Goal: Transaction & Acquisition: Purchase product/service

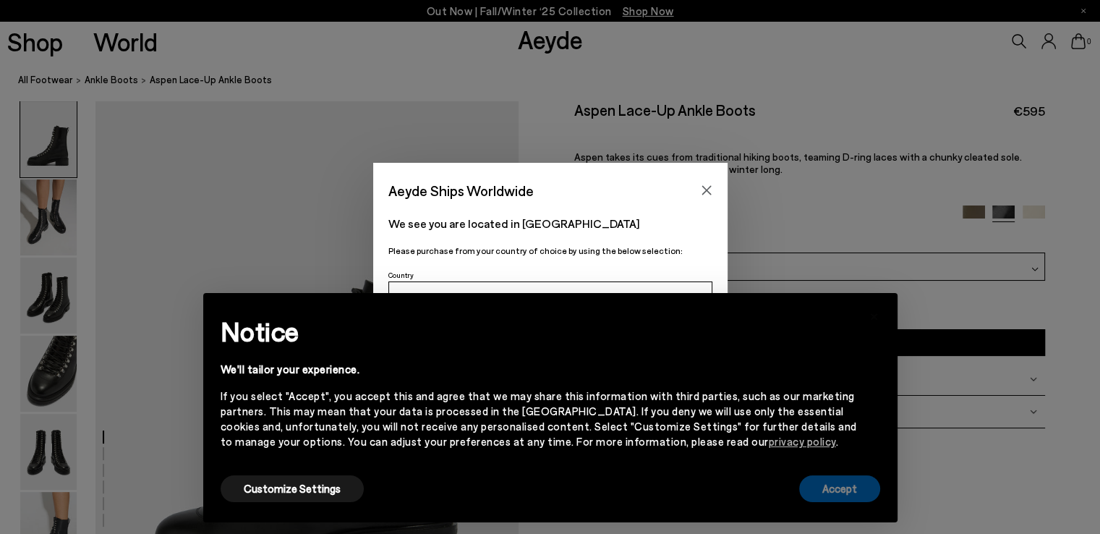
click at [827, 489] on button "Accept" at bounding box center [839, 488] width 81 height 27
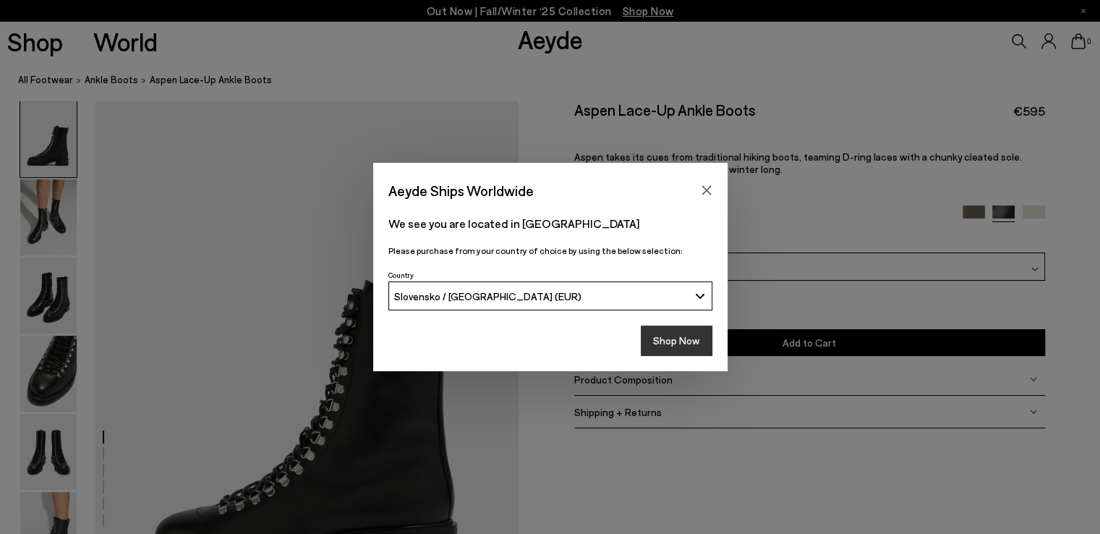
click at [670, 343] on button "Shop Now" at bounding box center [677, 340] width 72 height 30
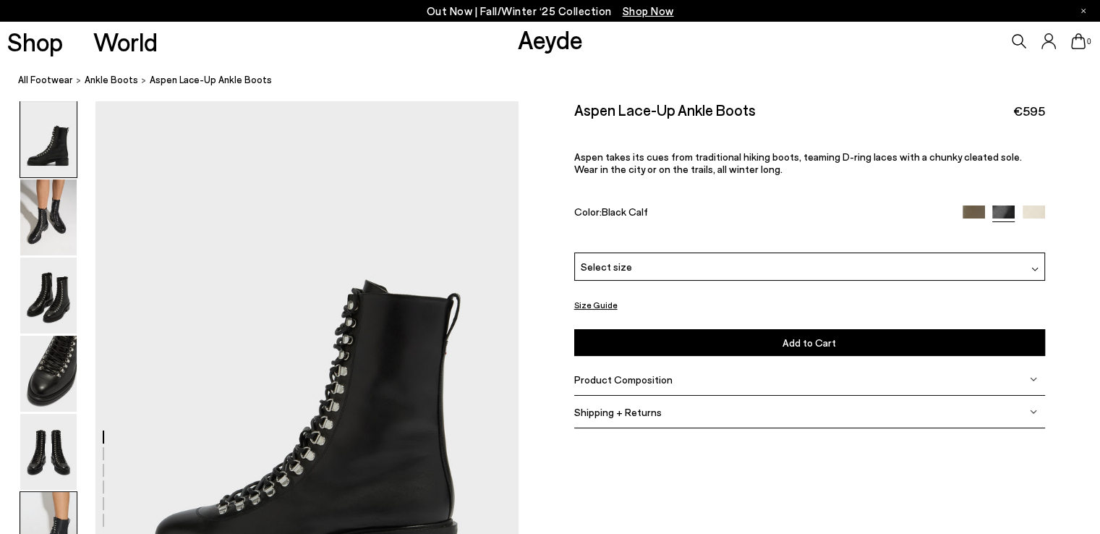
click at [48, 509] on img at bounding box center [48, 530] width 56 height 76
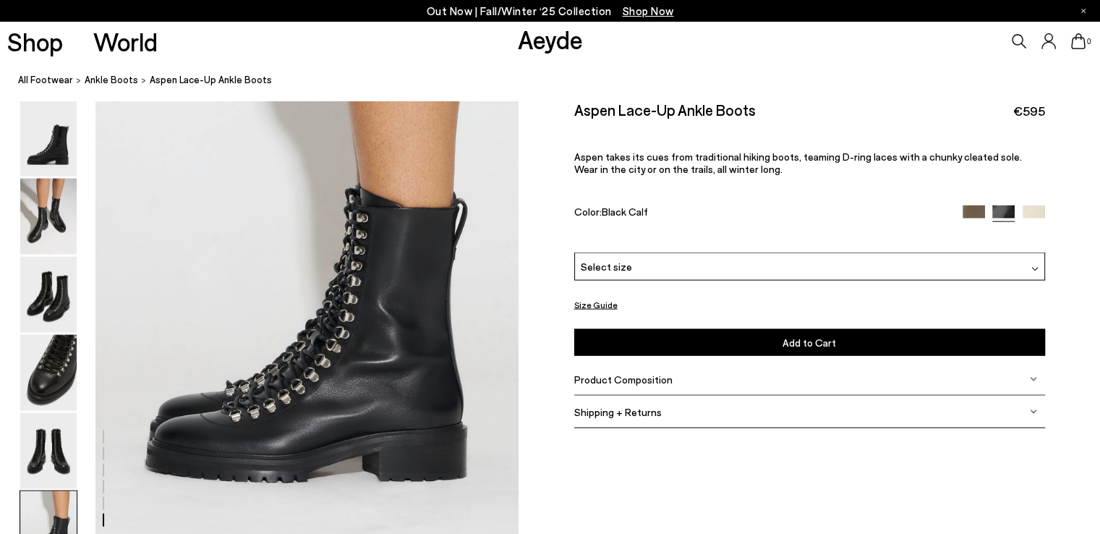
scroll to position [2933, 0]
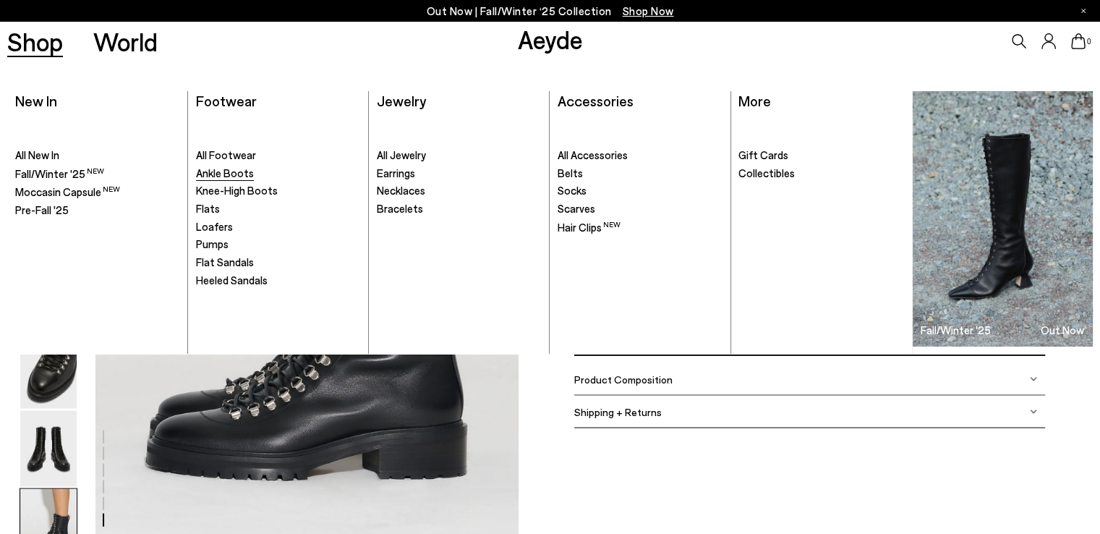
click at [217, 174] on span "Ankle Boots" at bounding box center [225, 172] width 58 height 13
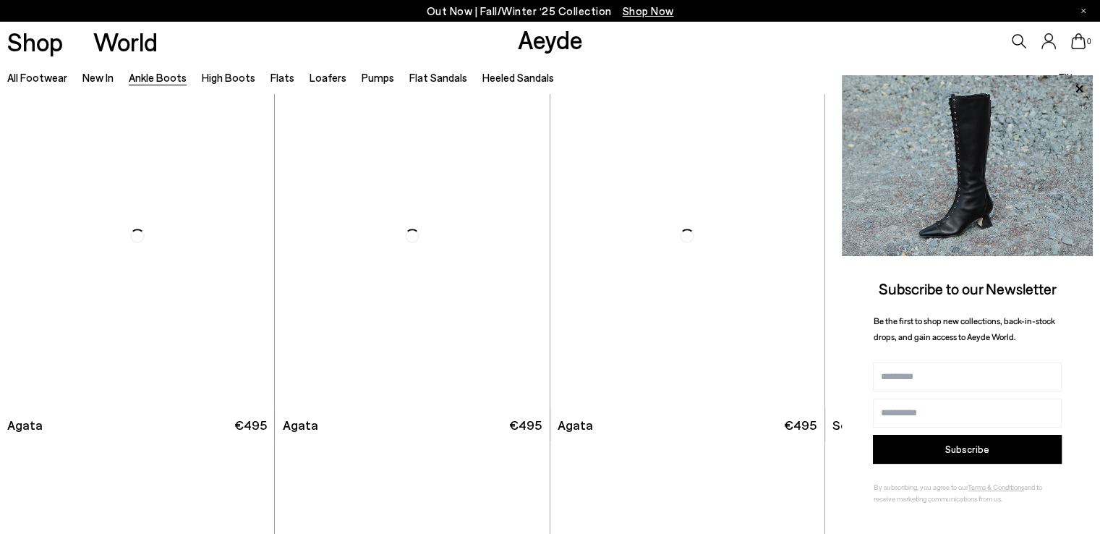
scroll to position [795, 0]
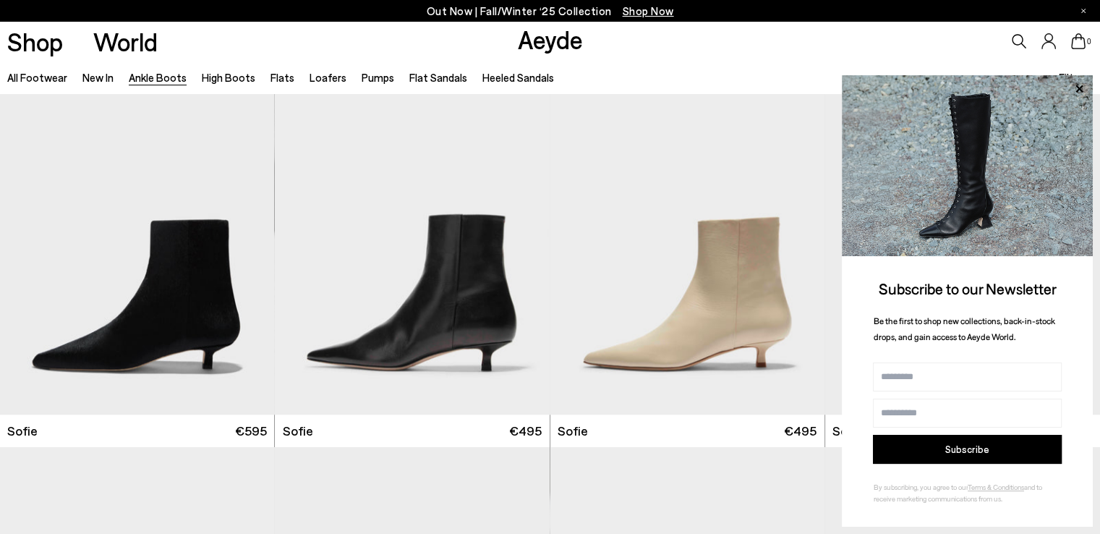
scroll to position [1229, 0]
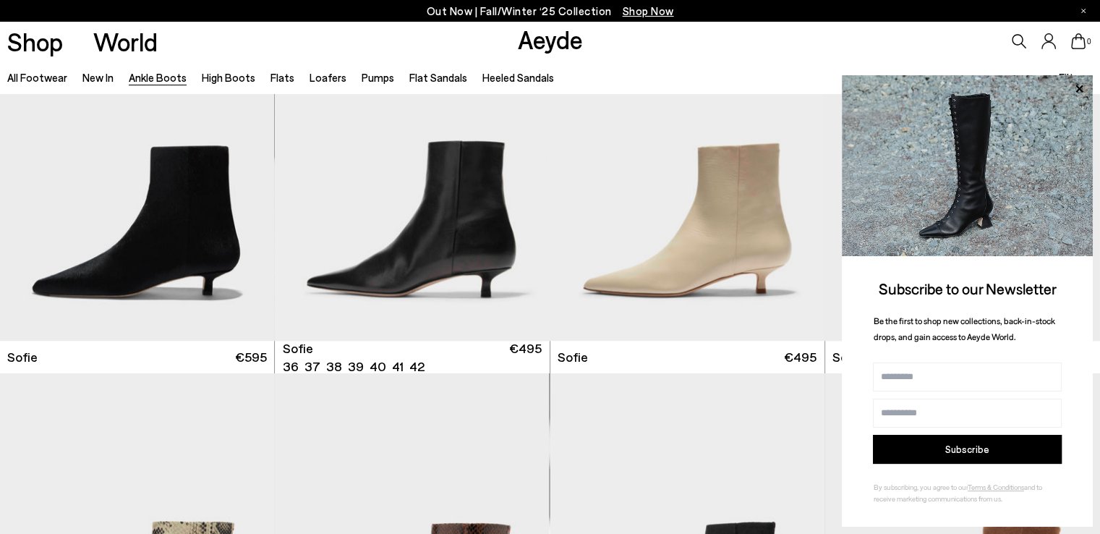
click at [1077, 87] on icon at bounding box center [1078, 89] width 19 height 19
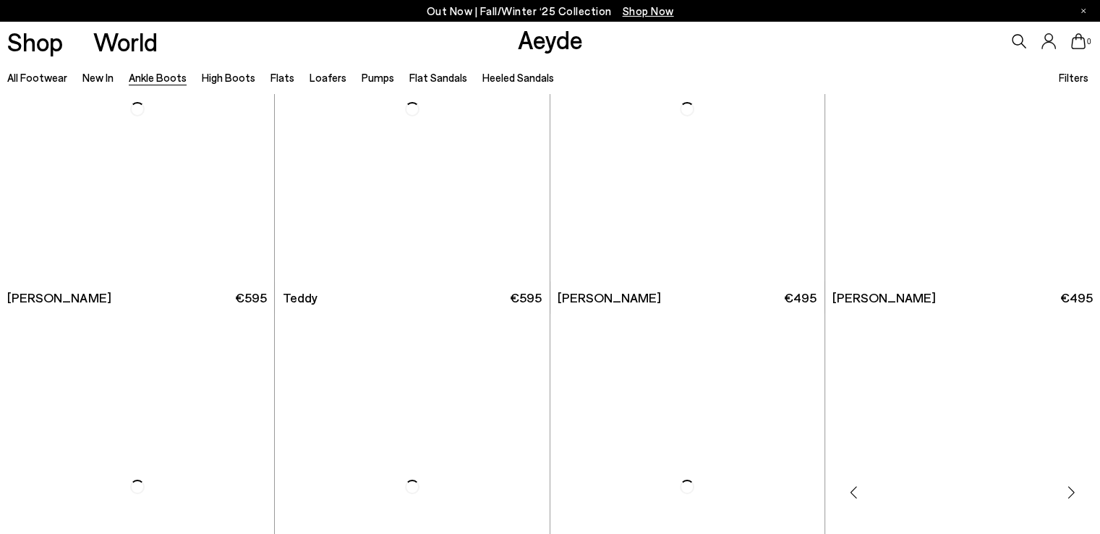
scroll to position [5351, 0]
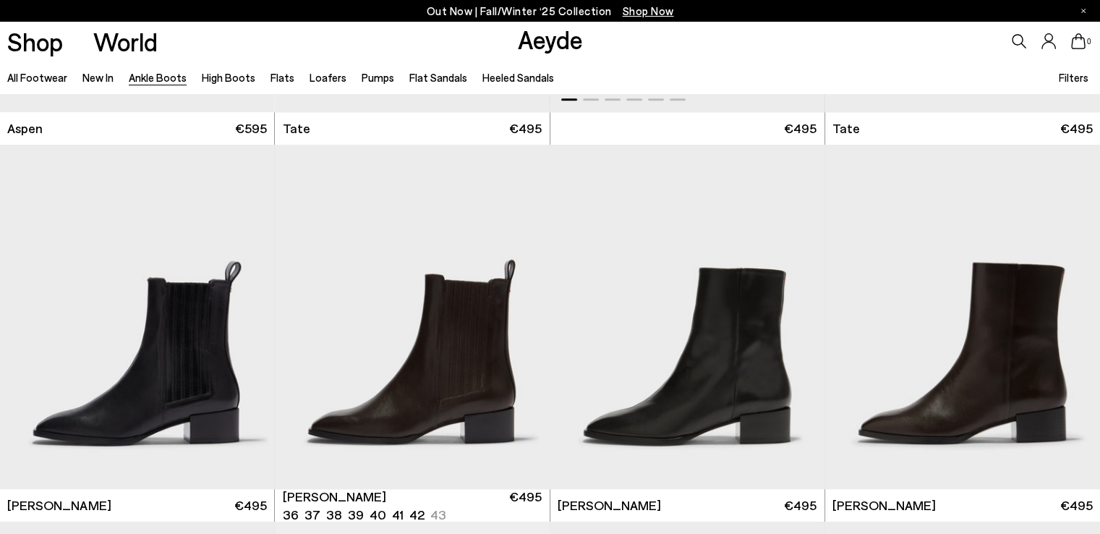
scroll to position [6074, 0]
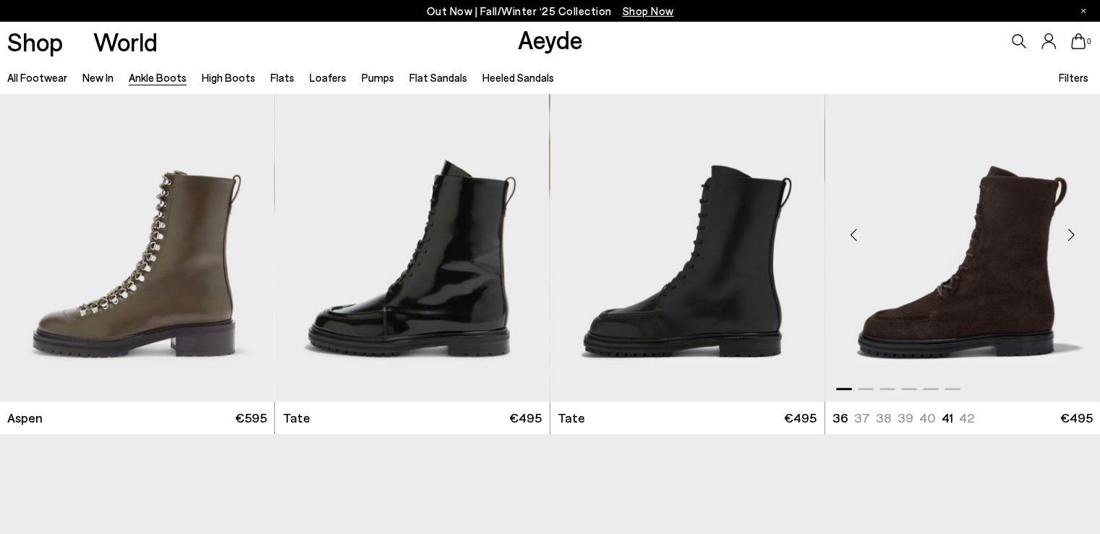
click at [968, 283] on img "1 / 6" at bounding box center [962, 228] width 275 height 345
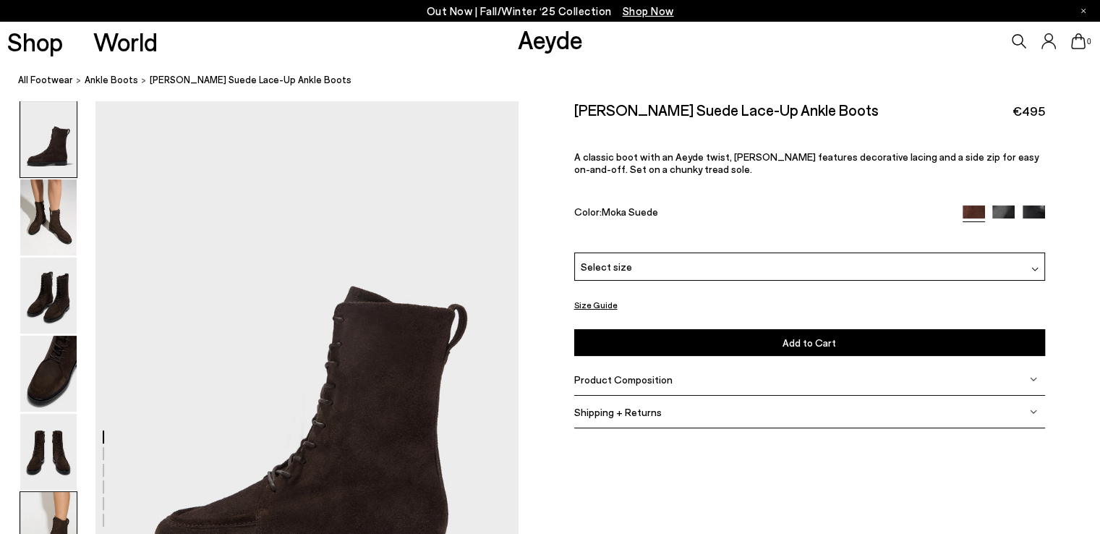
click at [52, 510] on img at bounding box center [48, 530] width 56 height 76
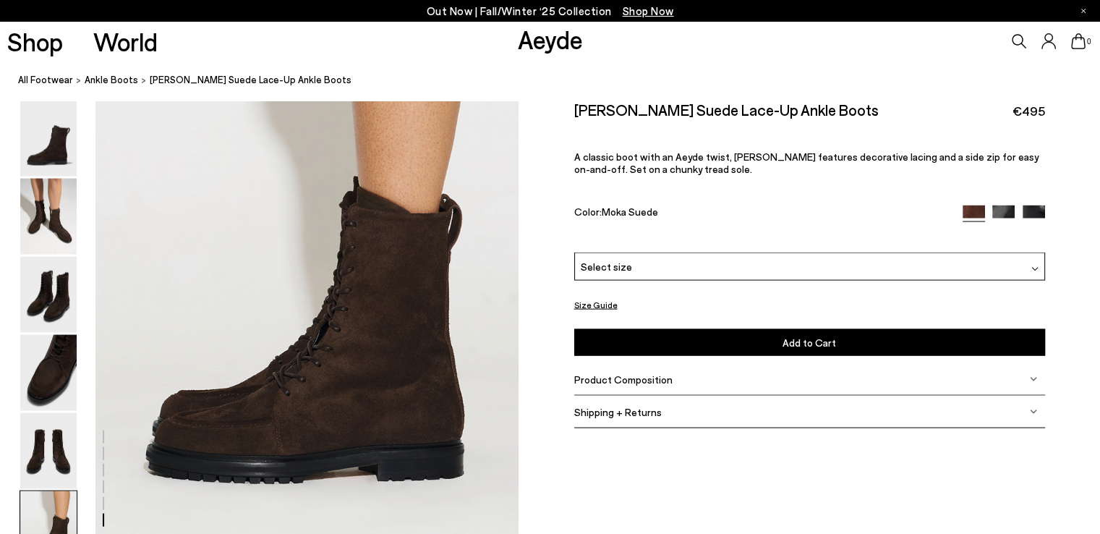
scroll to position [2933, 0]
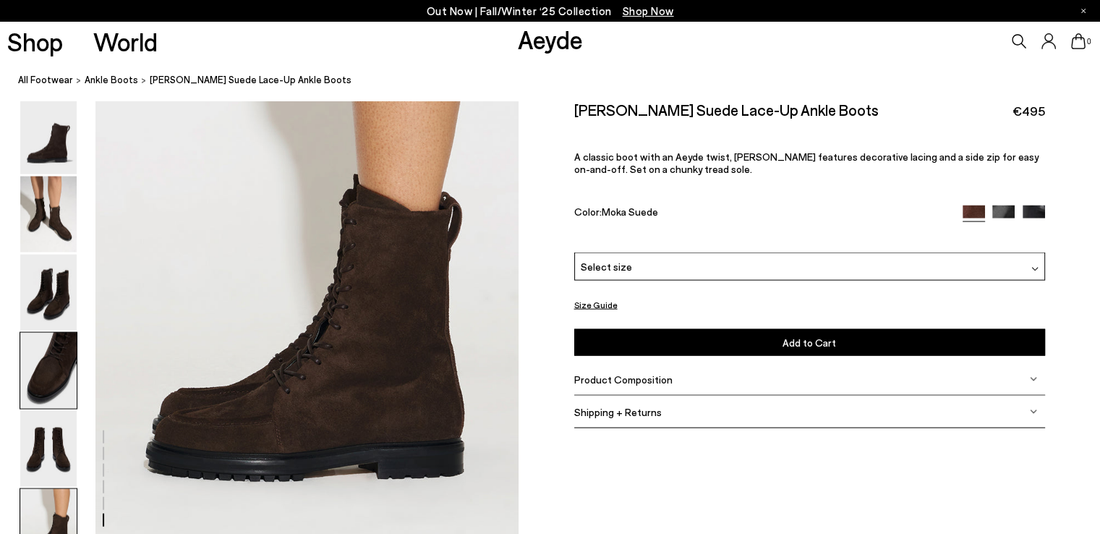
click at [54, 357] on img at bounding box center [48, 371] width 56 height 76
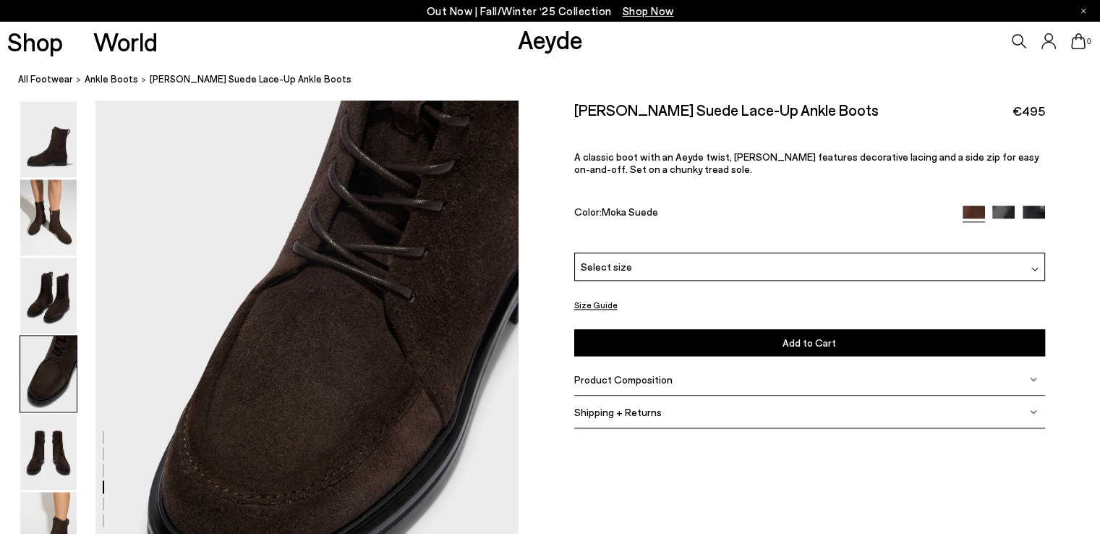
scroll to position [1701, 0]
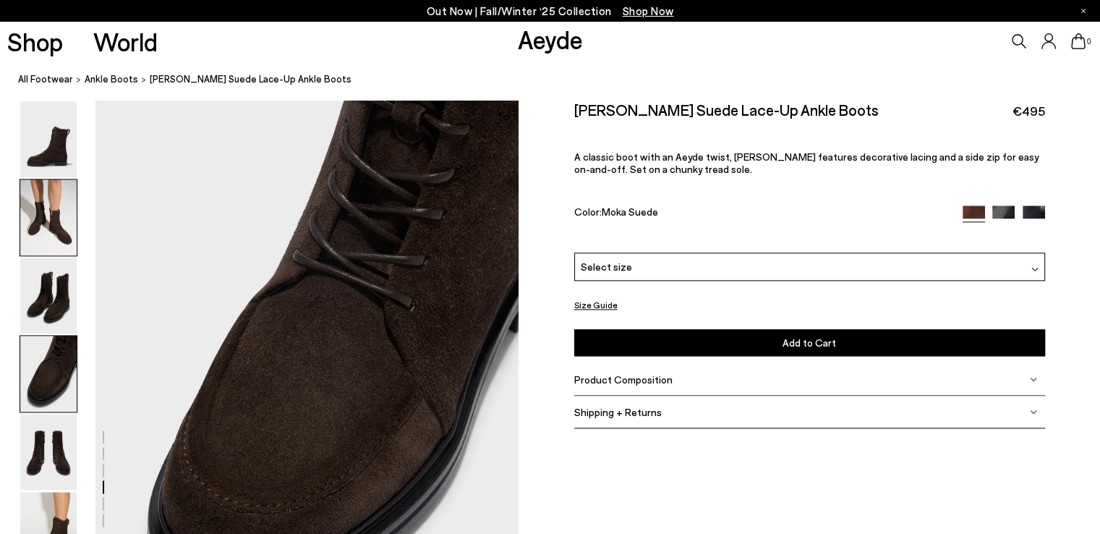
click at [43, 234] on img at bounding box center [48, 217] width 56 height 76
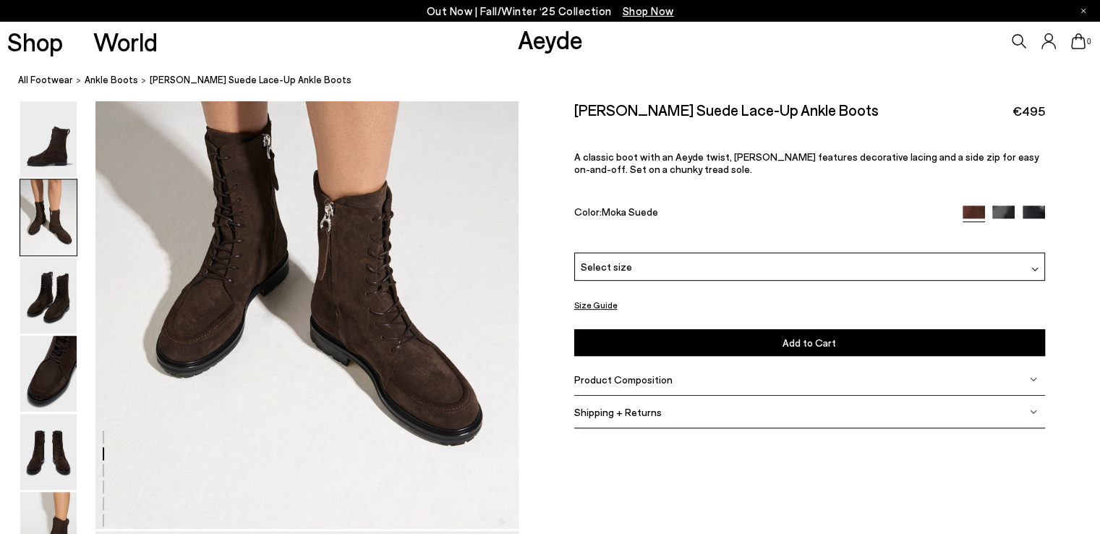
scroll to position [712, 0]
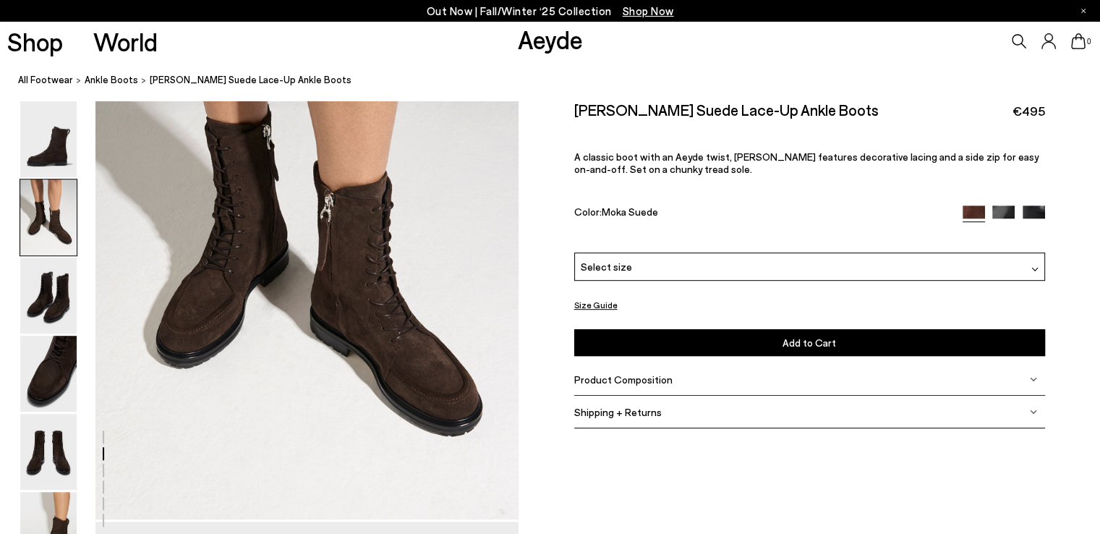
click at [1001, 215] on img at bounding box center [1003, 216] width 22 height 22
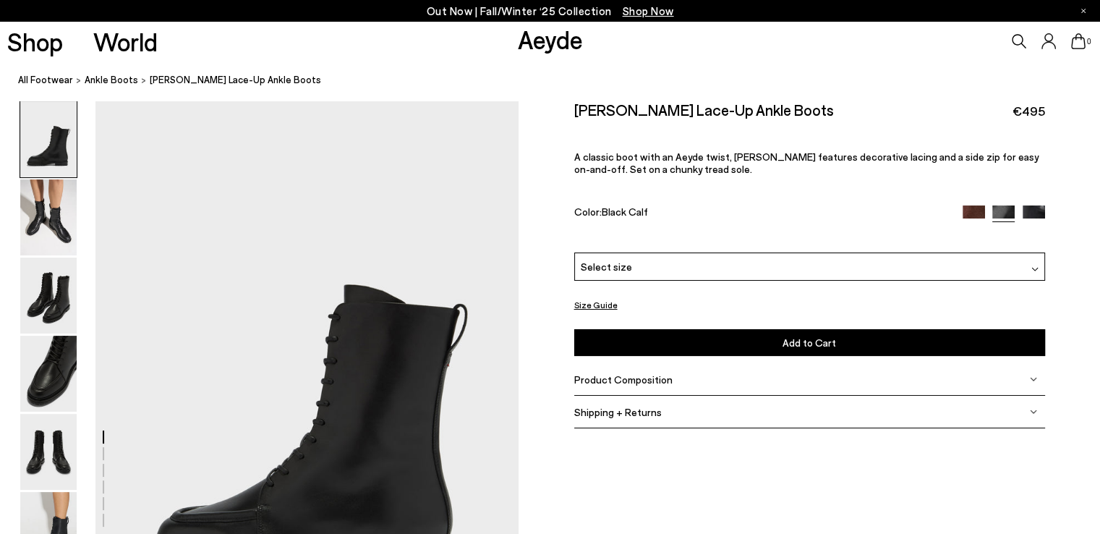
click at [1030, 213] on img at bounding box center [1033, 216] width 22 height 22
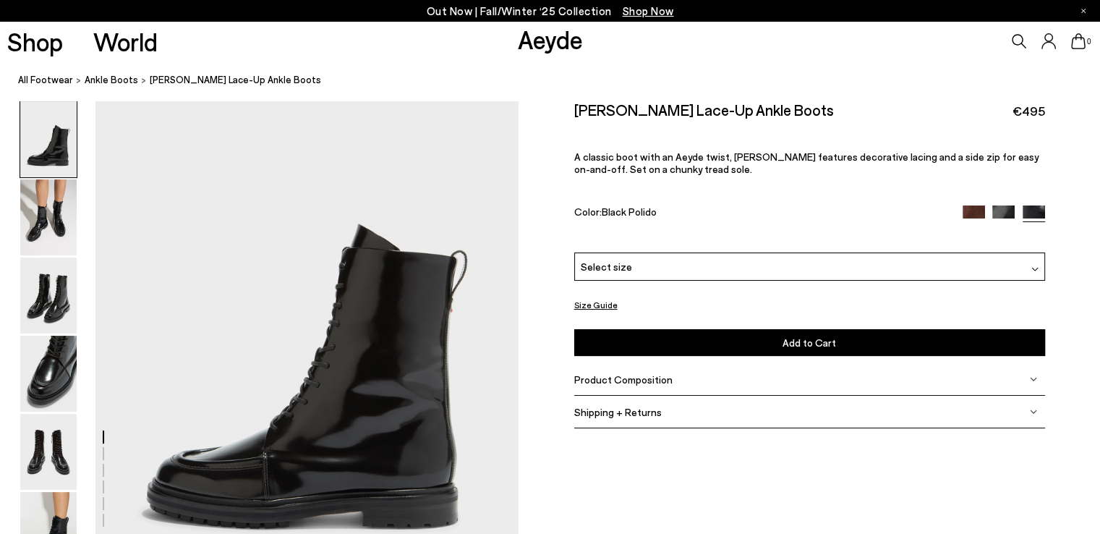
scroll to position [145, 0]
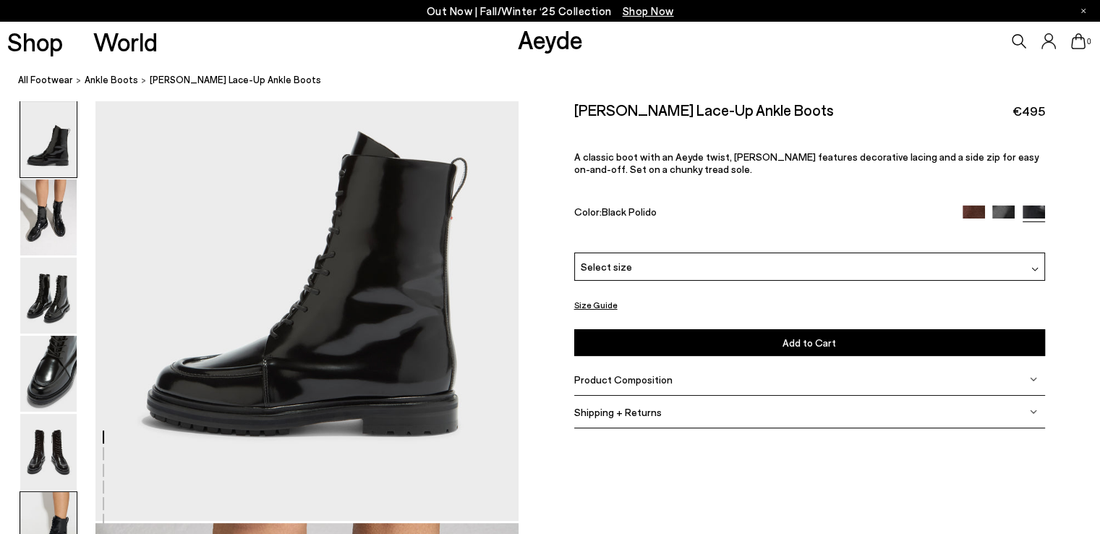
click at [50, 511] on img at bounding box center [48, 530] width 56 height 76
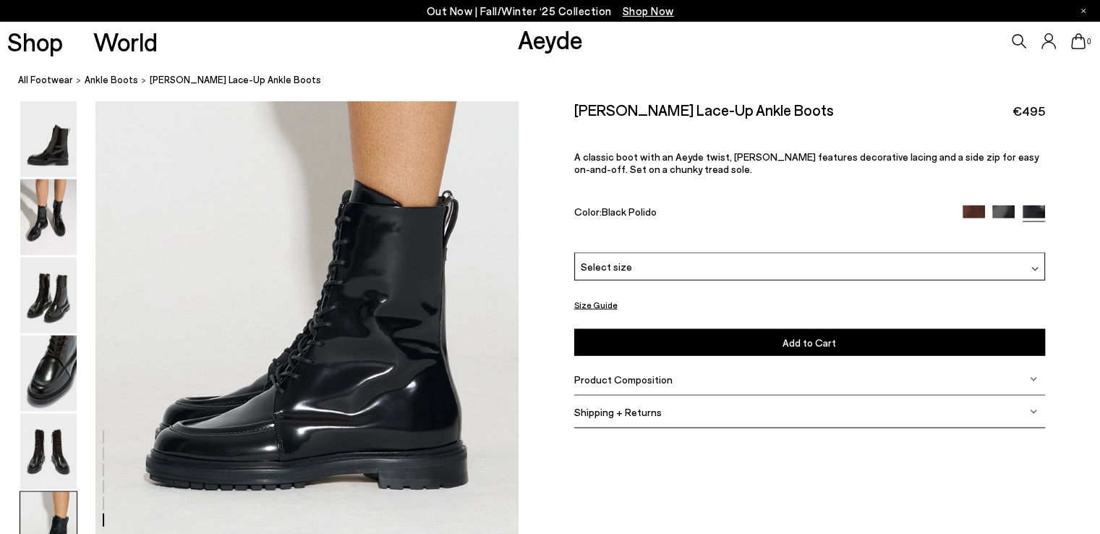
scroll to position [2933, 0]
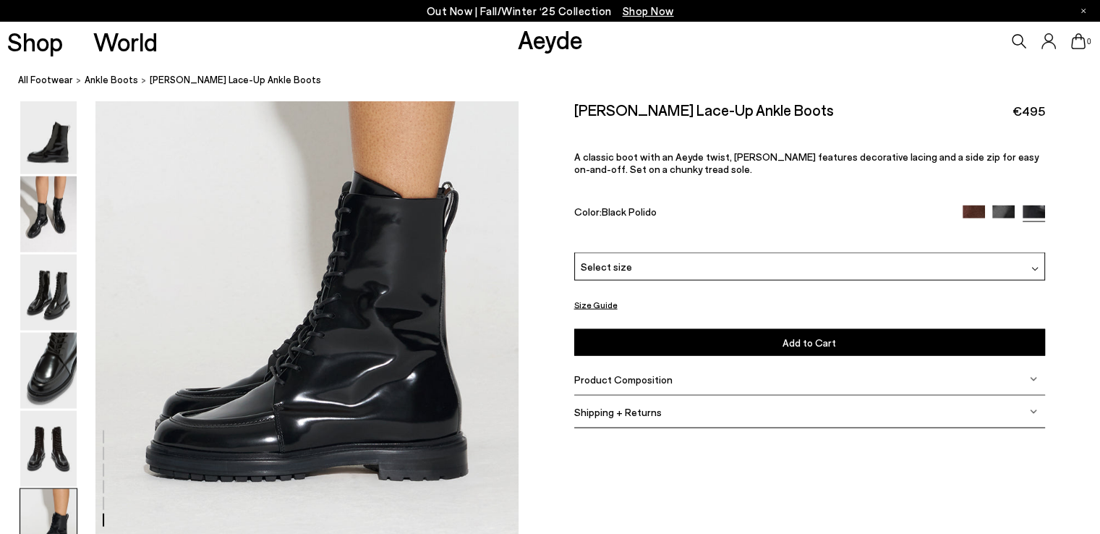
click at [972, 210] on img at bounding box center [973, 216] width 22 height 22
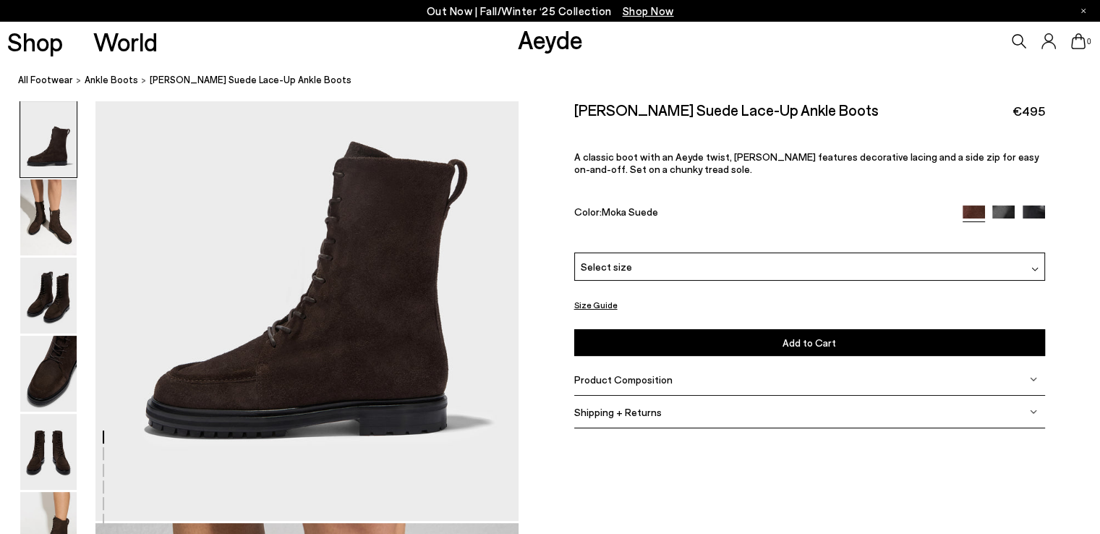
scroll to position [145, 0]
click at [986, 265] on div "Select size" at bounding box center [809, 266] width 471 height 28
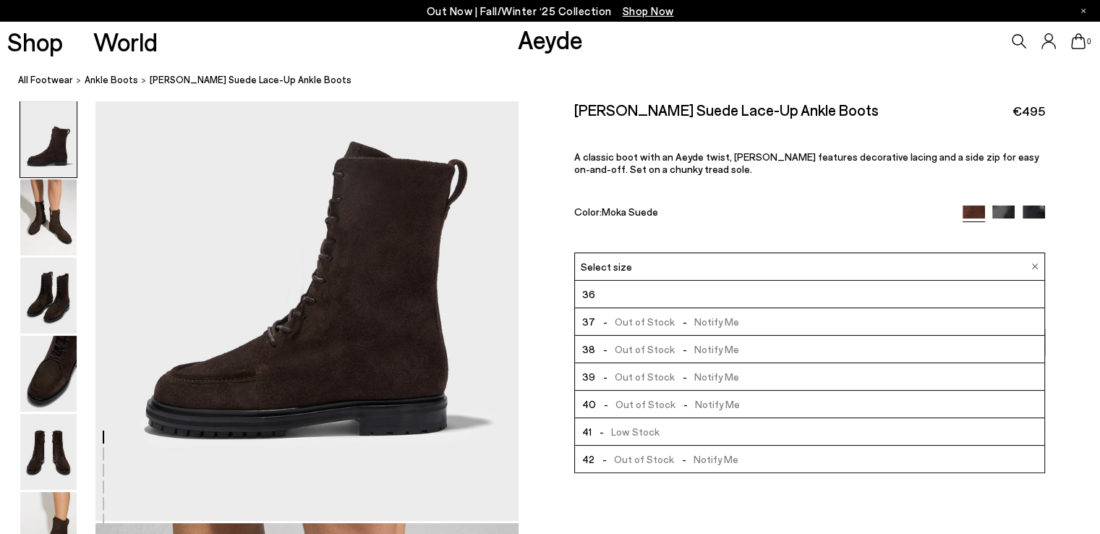
click at [651, 432] on span "- Low Stock" at bounding box center [625, 431] width 68 height 18
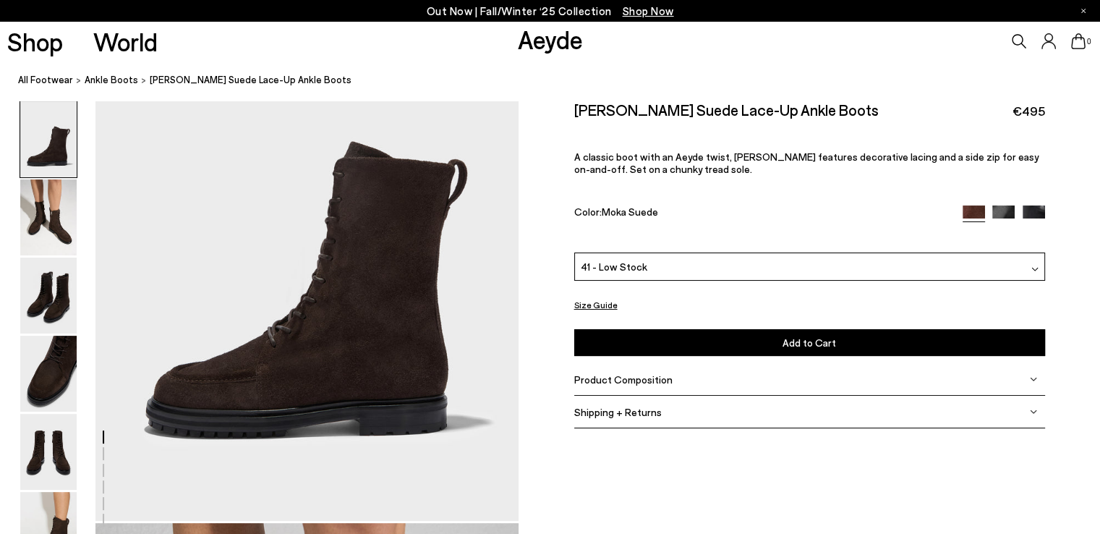
click at [791, 346] on span "Add to Cart" at bounding box center [809, 342] width 54 height 12
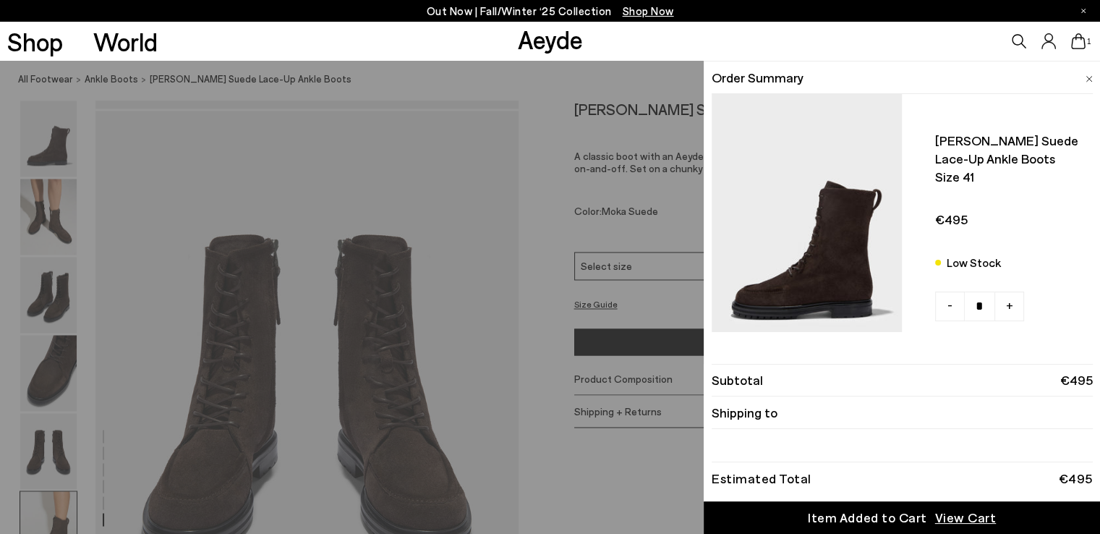
scroll to position [3406, 0]
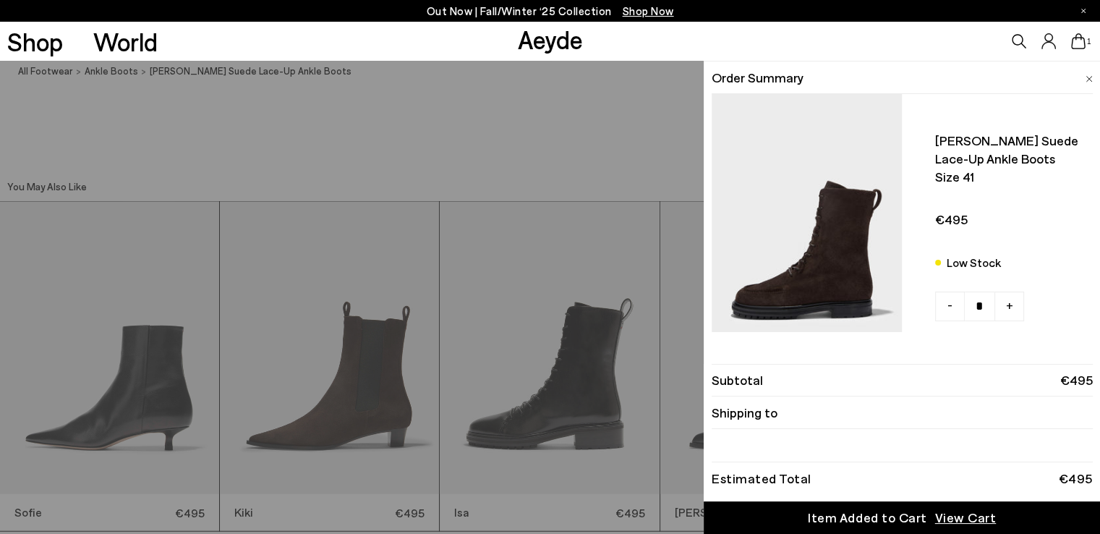
click at [950, 526] on span "View Cart" at bounding box center [965, 517] width 61 height 18
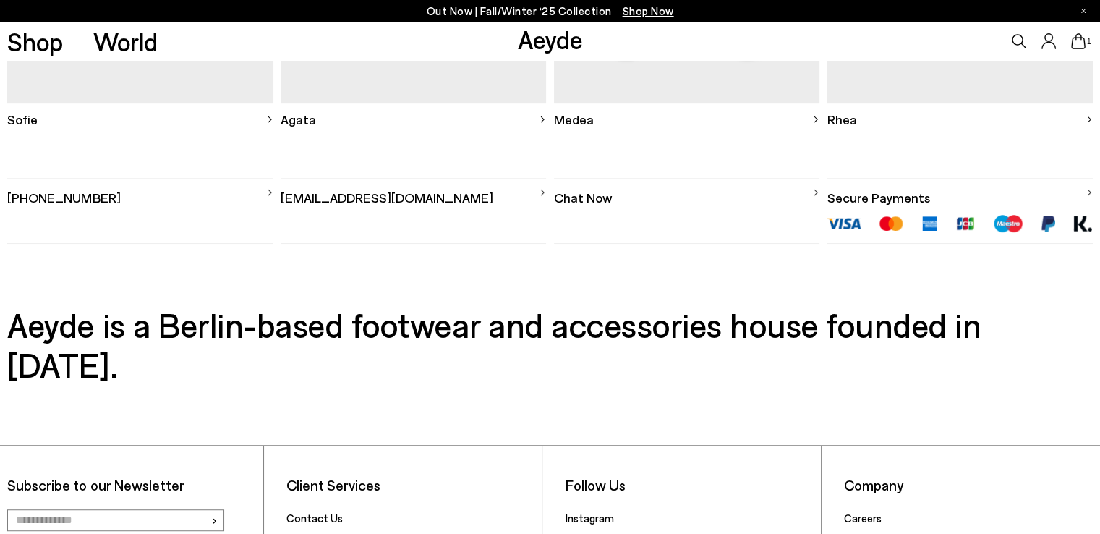
scroll to position [932, 0]
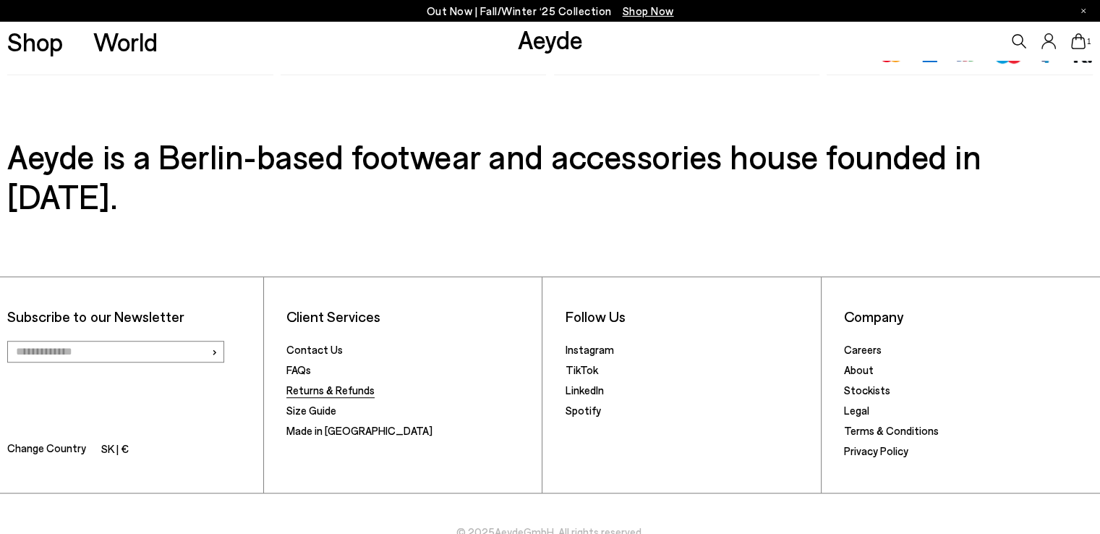
click at [350, 383] on link "Returns & Refunds" at bounding box center [330, 389] width 88 height 13
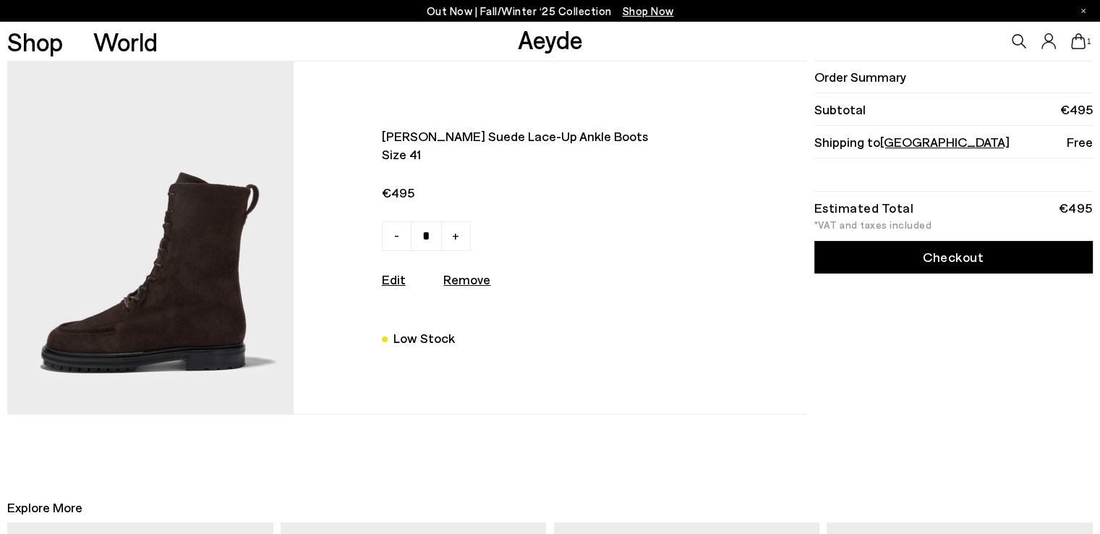
scroll to position [0, 0]
